Goal: Check status: Check status

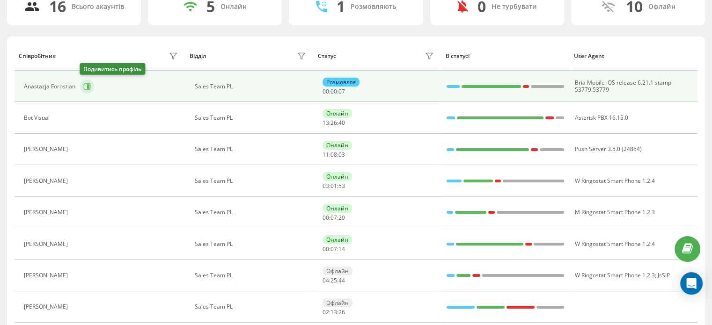
click at [82, 82] on button at bounding box center [87, 87] width 14 height 14
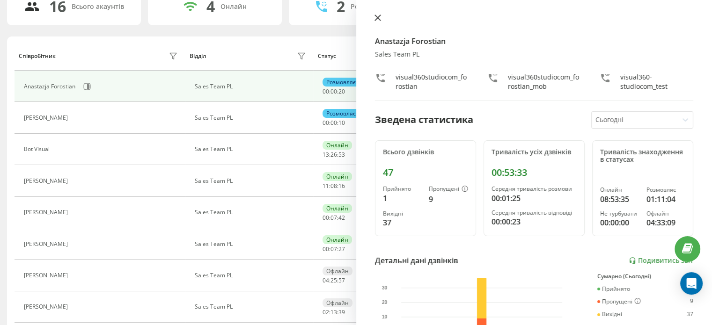
click at [377, 18] on icon at bounding box center [377, 18] width 6 height 6
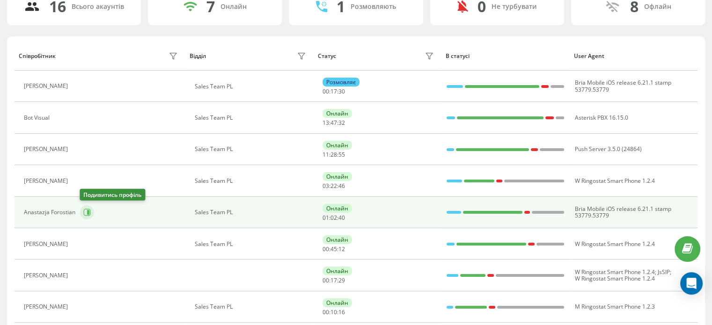
click at [88, 211] on icon at bounding box center [88, 212] width 2 height 5
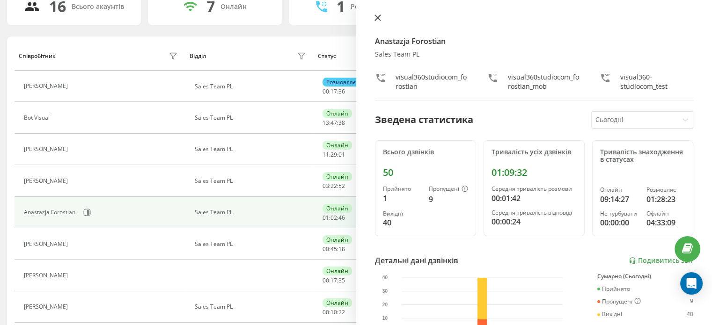
click at [379, 19] on icon at bounding box center [377, 18] width 6 height 6
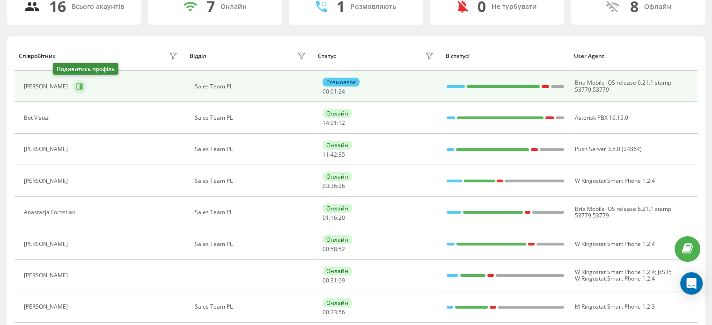
click at [76, 89] on icon at bounding box center [79, 86] width 7 height 7
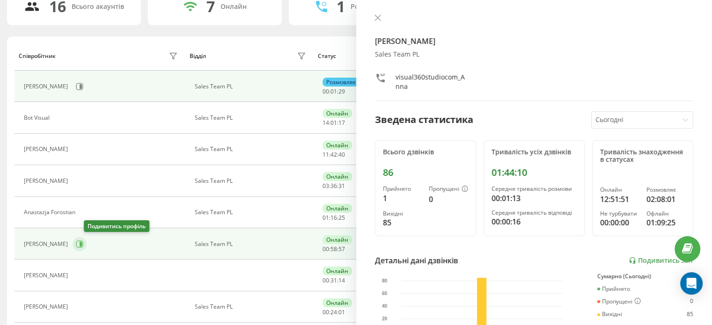
click at [83, 243] on icon at bounding box center [79, 243] width 7 height 7
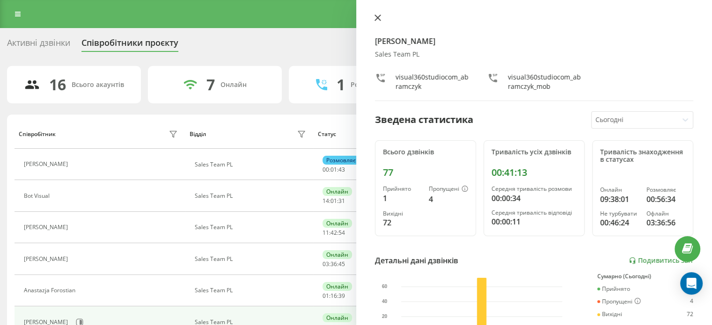
click at [377, 15] on icon at bounding box center [377, 18] width 7 height 7
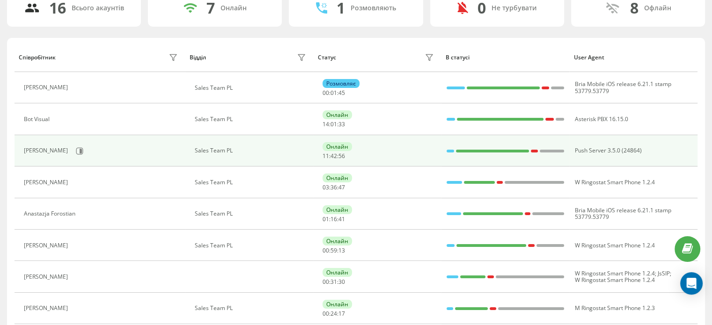
scroll to position [94, 0]
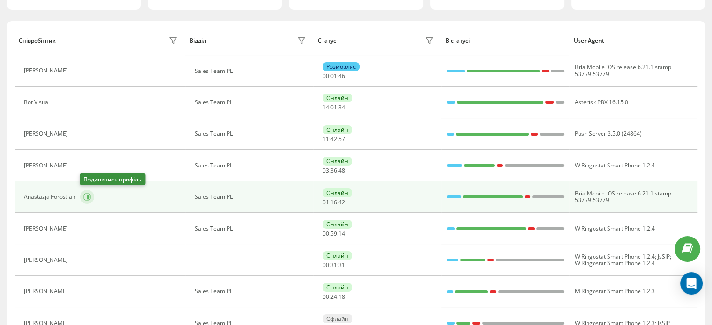
click at [88, 194] on icon at bounding box center [86, 196] width 7 height 7
